Goal: Task Accomplishment & Management: Use online tool/utility

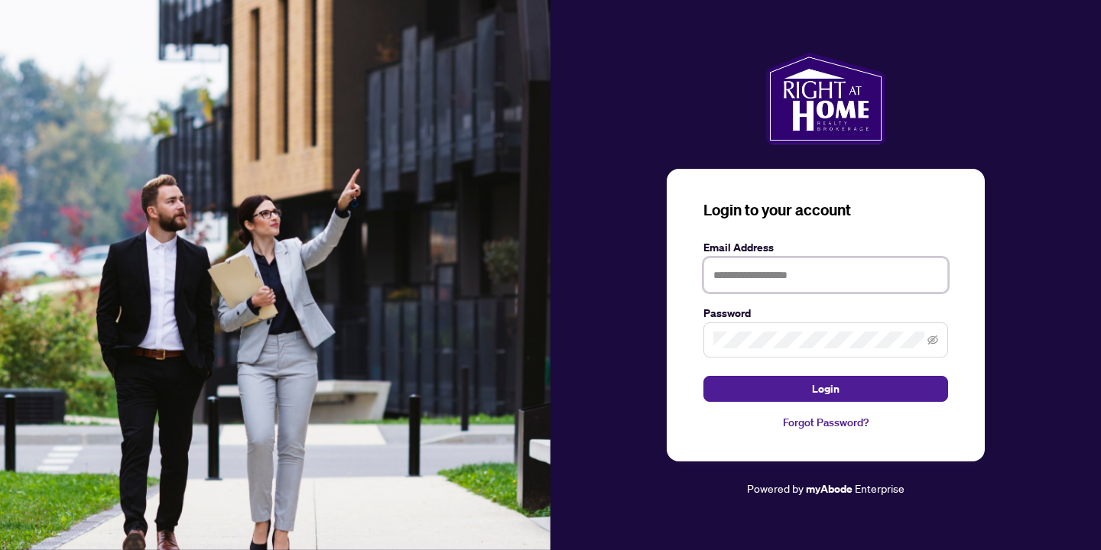
click at [858, 263] on input "text" at bounding box center [825, 275] width 245 height 35
type input "**********"
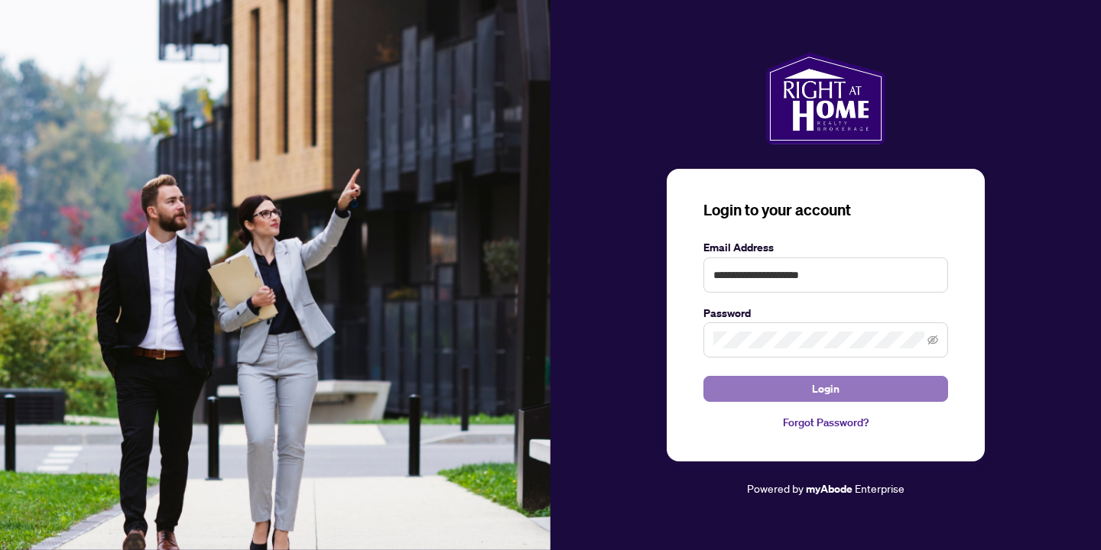
click at [842, 395] on button "Login" at bounding box center [825, 389] width 245 height 26
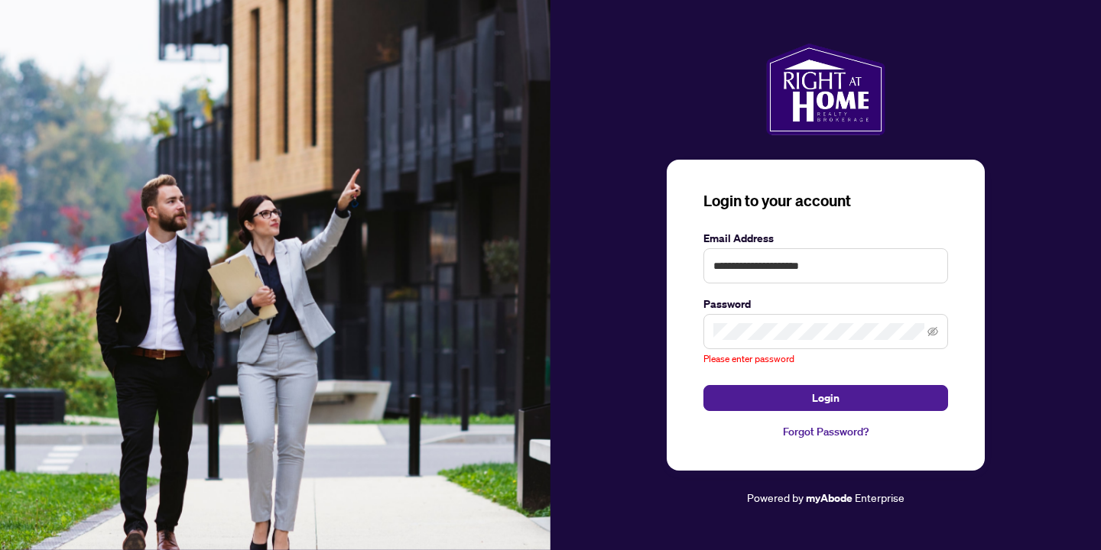
click at [851, 319] on span at bounding box center [825, 331] width 245 height 35
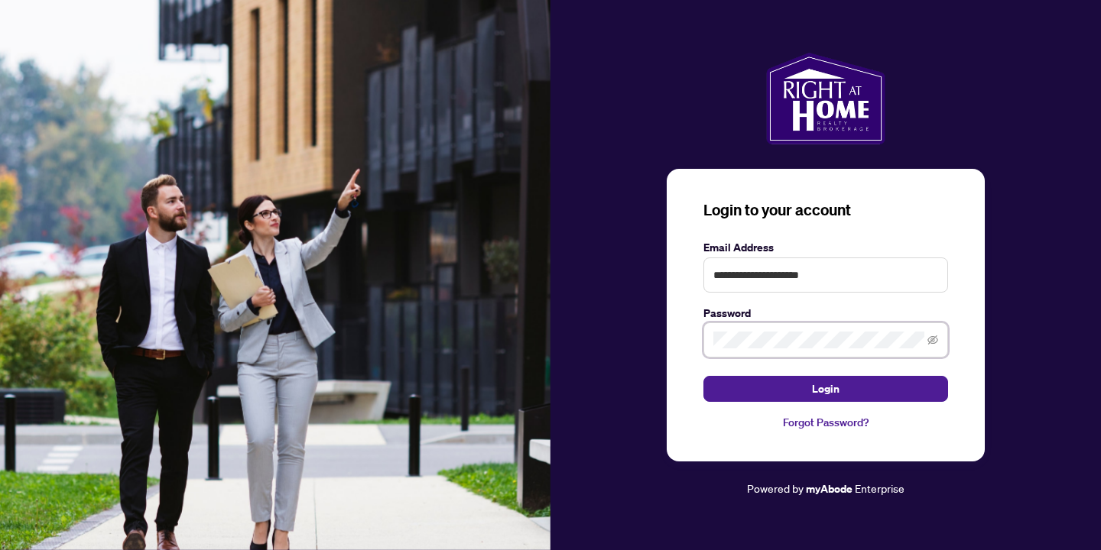
click at [703, 376] on button "Login" at bounding box center [825, 389] width 245 height 26
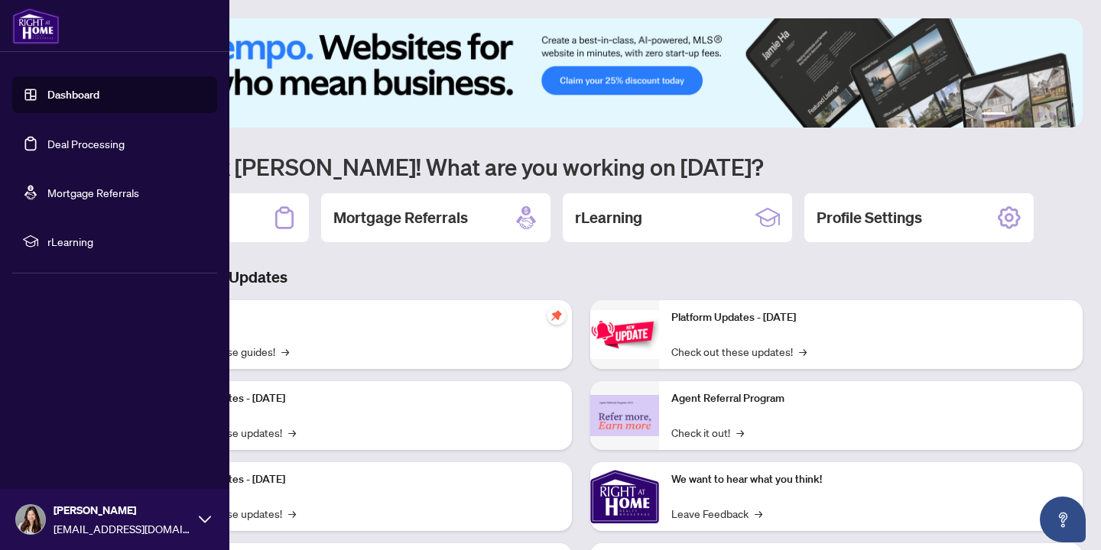
click at [72, 143] on link "Deal Processing" at bounding box center [85, 144] width 77 height 14
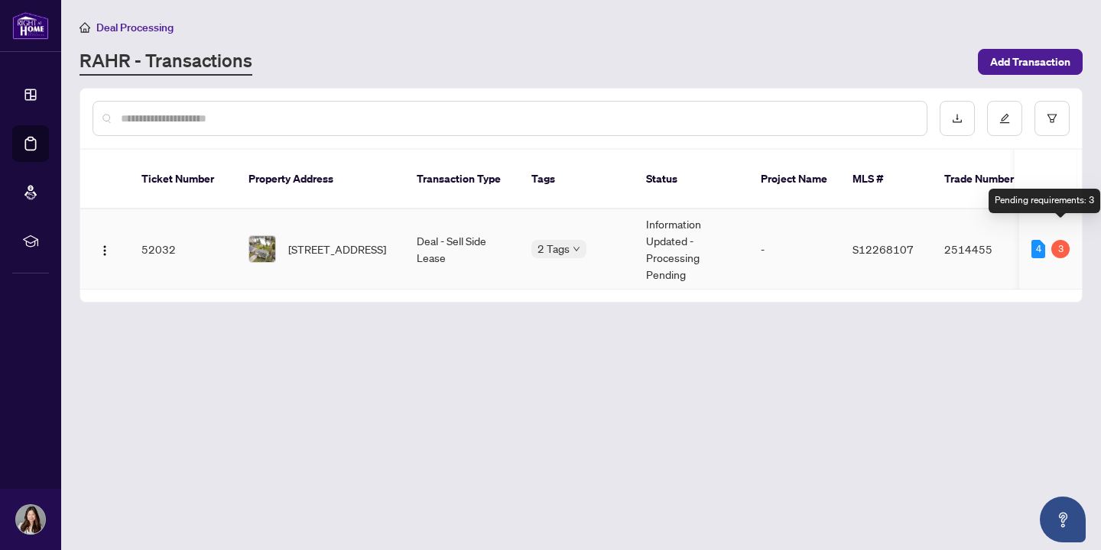
click at [1064, 240] on div "3" at bounding box center [1060, 249] width 18 height 18
click at [931, 242] on td "S12268107" at bounding box center [886, 249] width 92 height 80
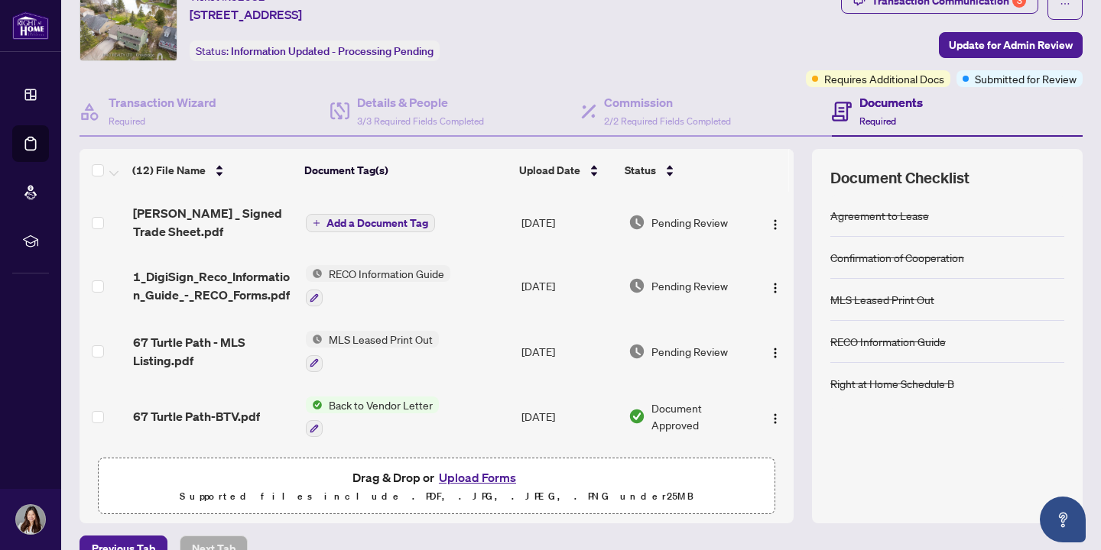
scroll to position [89, 0]
